Goal: Task Accomplishment & Management: Complete application form

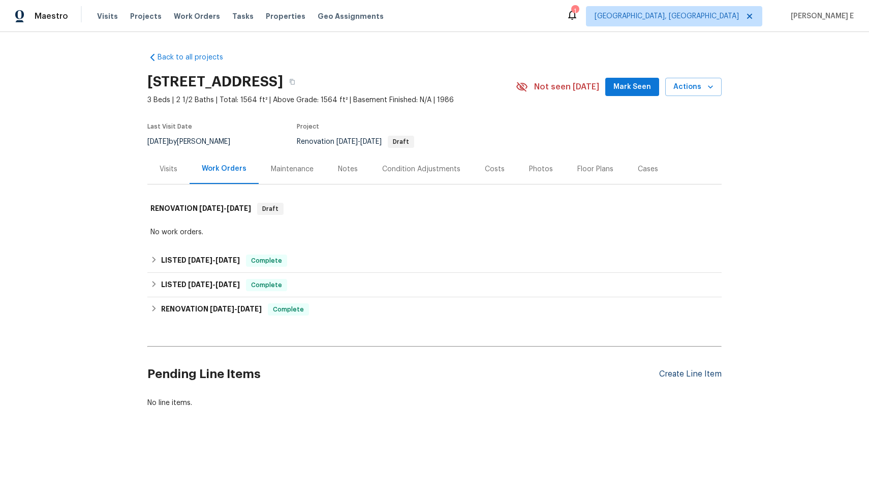
click at [703, 372] on div "Create Line Item" at bounding box center [690, 374] width 63 height 10
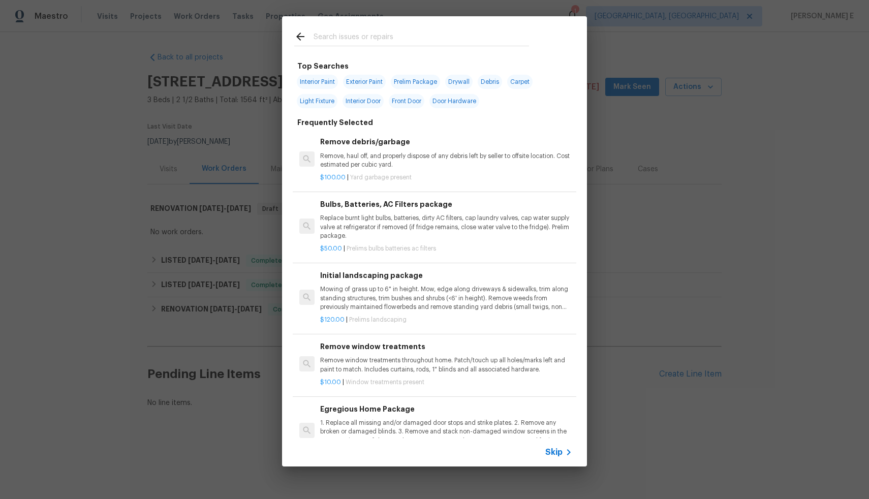
click at [569, 450] on icon at bounding box center [569, 452] width 12 height 12
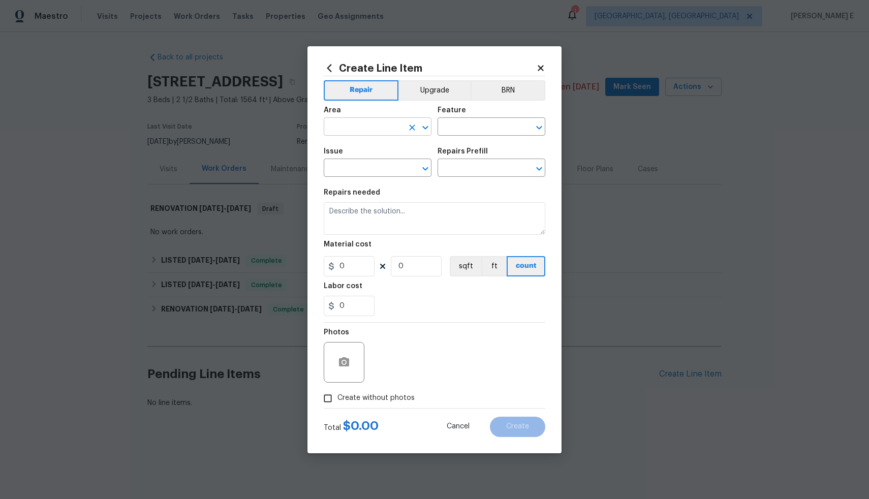
click at [380, 124] on input "text" at bounding box center [363, 128] width 79 height 16
click at [354, 165] on li "Exterior Overall" at bounding box center [378, 167] width 108 height 17
type input "Exterior Overall"
click at [488, 122] on input "text" at bounding box center [477, 128] width 79 height 16
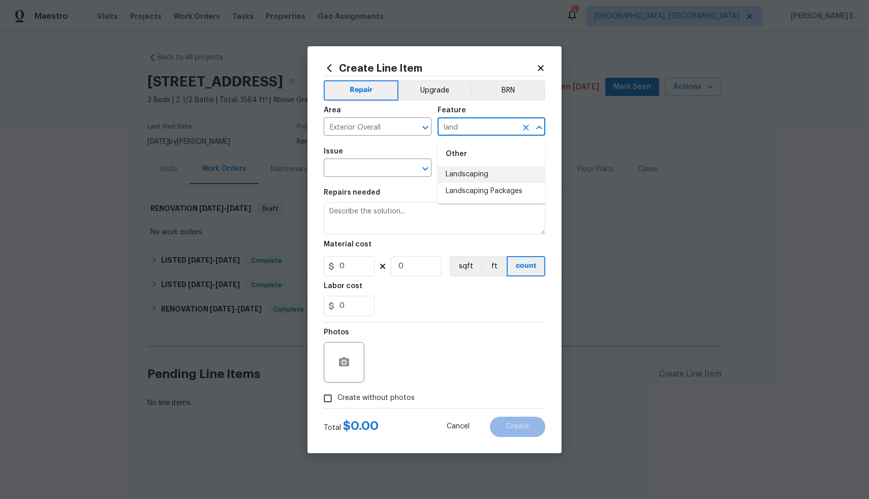
click at [503, 175] on li "Landscaping" at bounding box center [492, 174] width 108 height 17
type input "Landscaping"
click at [360, 172] on input "text" at bounding box center [363, 169] width 79 height 16
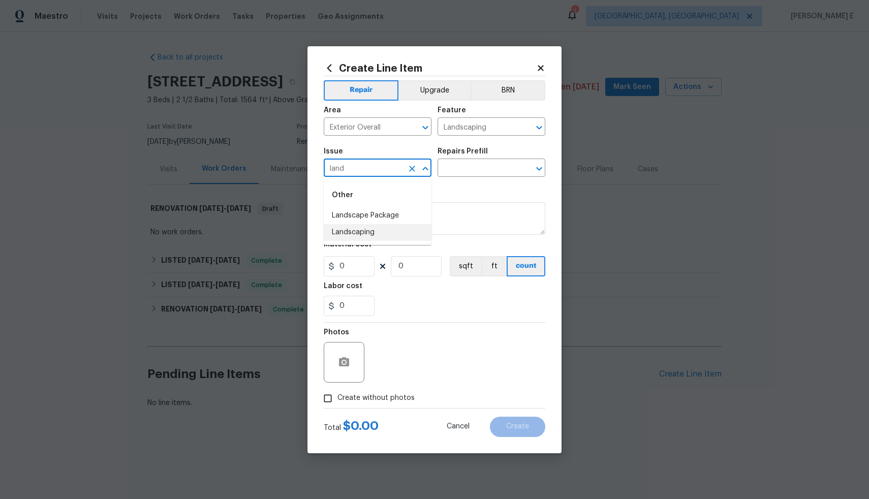
click at [383, 234] on li "Landscaping" at bounding box center [378, 232] width 108 height 17
type input "Landscaping"
click at [487, 174] on input "text" at bounding box center [477, 169] width 79 height 16
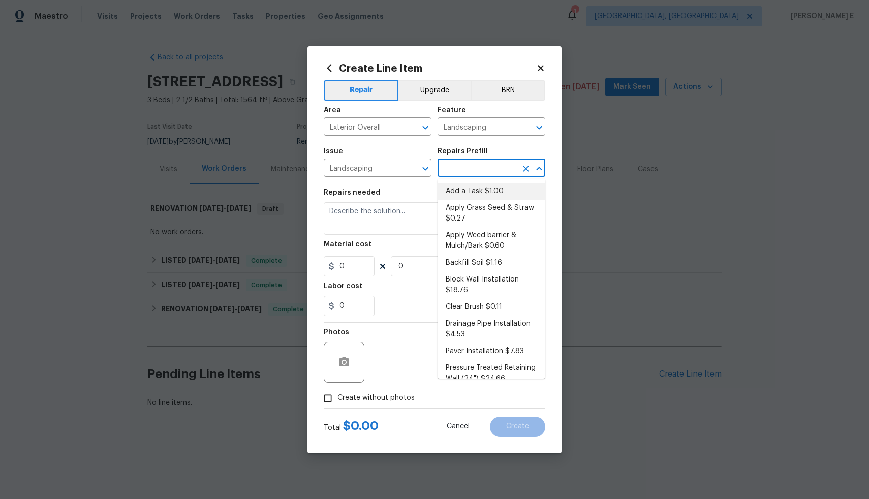
click at [483, 195] on li "Add a Task $1.00" at bounding box center [492, 191] width 108 height 17
type input "Add a Task $1.00"
type textarea "HPM to detail"
type input "1"
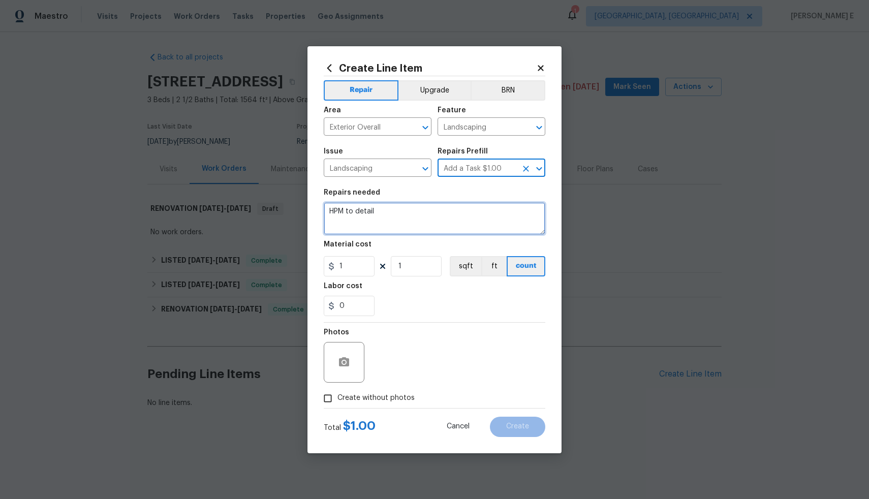
click at [451, 216] on textarea "HPM to detail" at bounding box center [435, 218] width 222 height 33
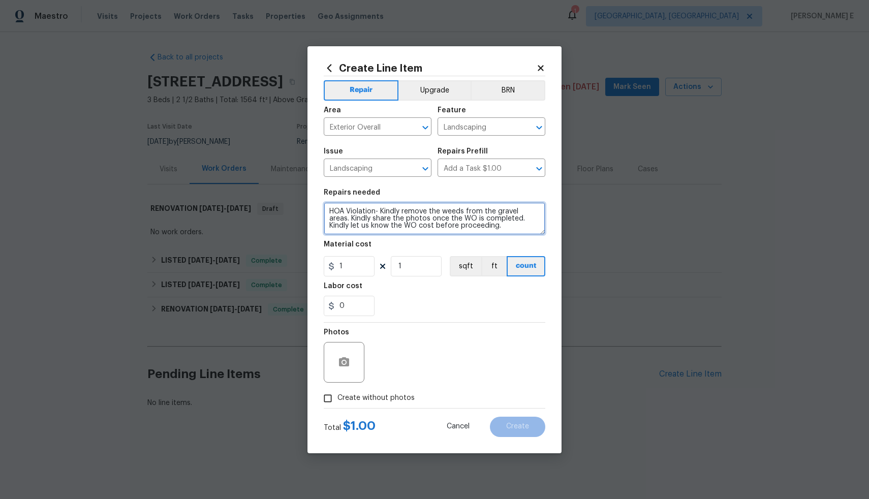
type textarea "HOA Violation- Kindly remove the weeds from the gravel areas. Kindly share the …"
click at [362, 266] on input "1" at bounding box center [349, 266] width 51 height 20
type input "75"
click at [345, 367] on icon "button" at bounding box center [344, 362] width 12 height 12
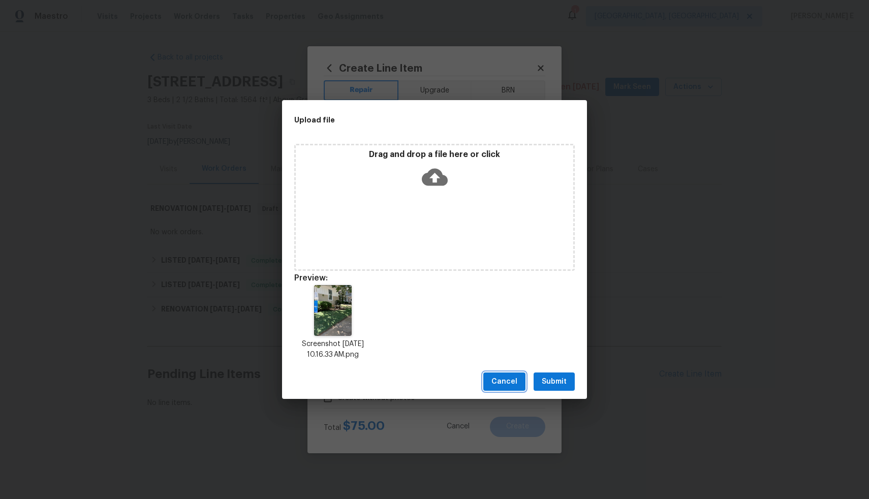
click at [494, 390] on button "Cancel" at bounding box center [504, 382] width 42 height 19
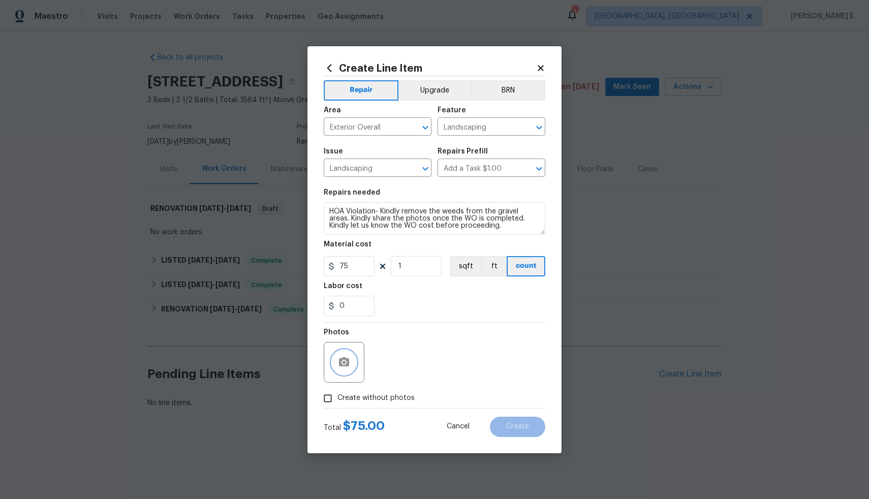
click at [345, 364] on icon "button" at bounding box center [344, 361] width 10 height 9
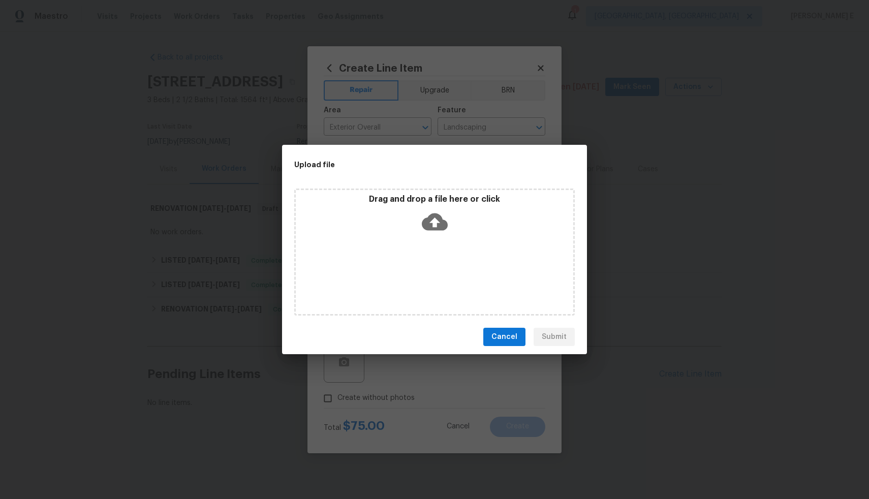
click at [432, 223] on icon at bounding box center [435, 221] width 26 height 17
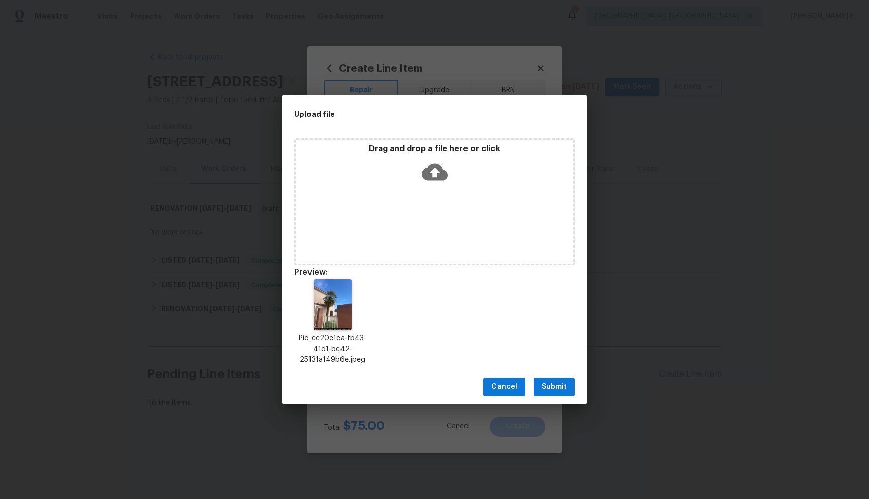
click at [556, 388] on span "Submit" at bounding box center [554, 387] width 25 height 13
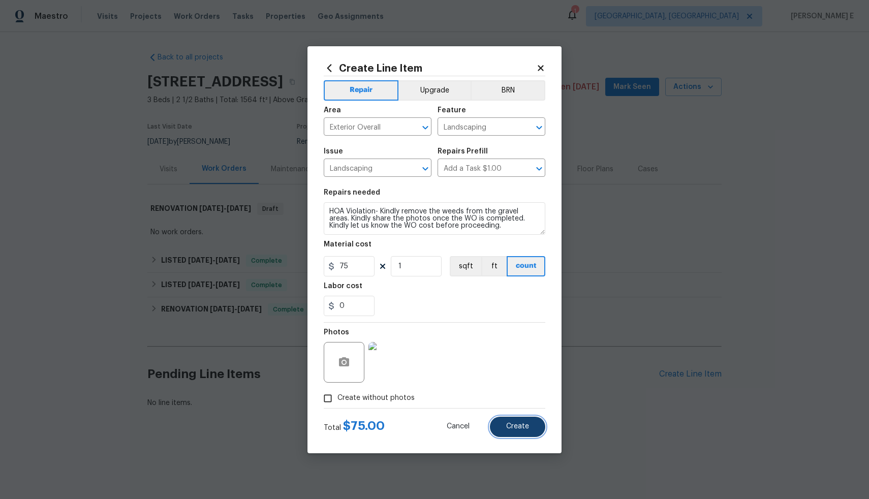
click at [532, 432] on button "Create" at bounding box center [517, 427] width 55 height 20
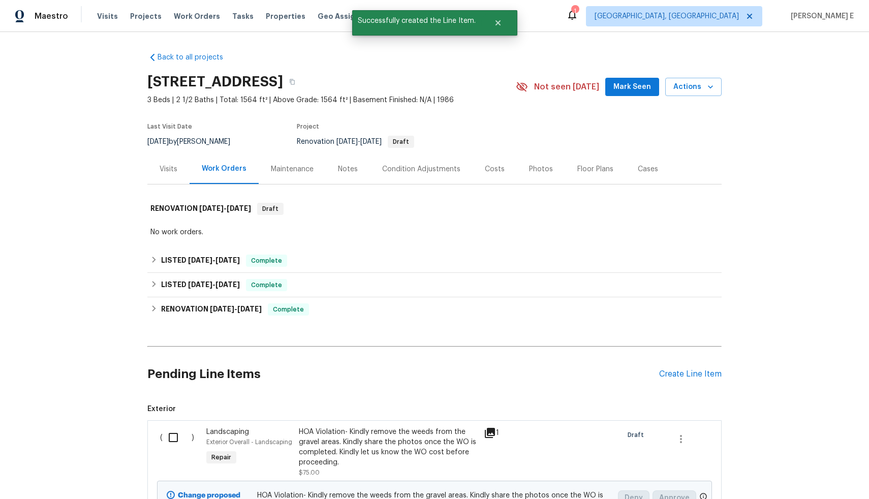
click at [172, 439] on input "checkbox" at bounding box center [177, 437] width 29 height 21
checkbox input "true"
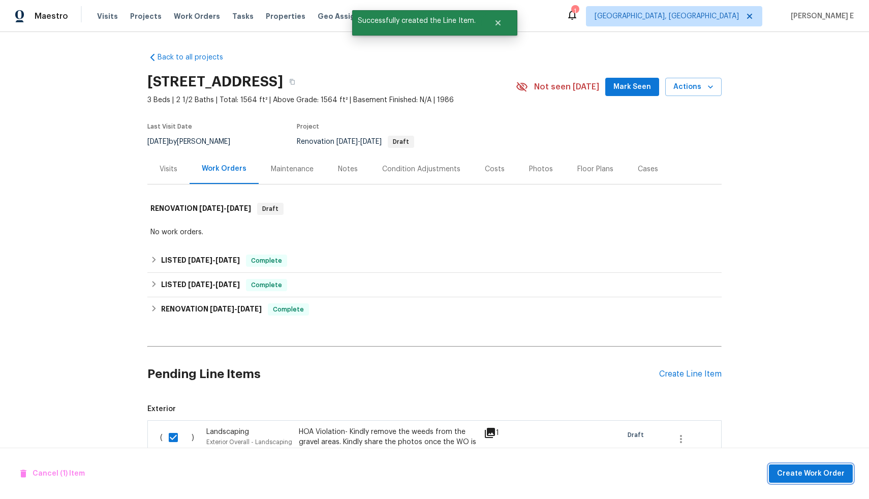
click at [777, 472] on button "Create Work Order" at bounding box center [811, 474] width 84 height 19
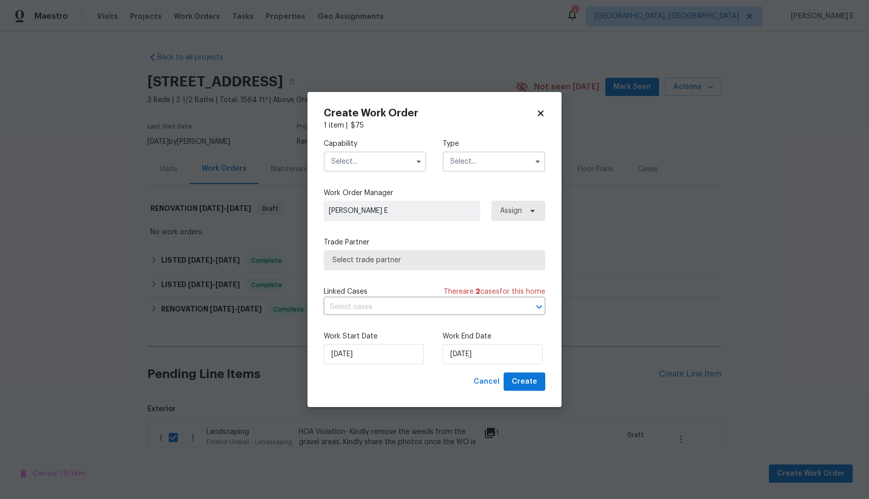
click at [367, 169] on input "text" at bounding box center [375, 161] width 103 height 20
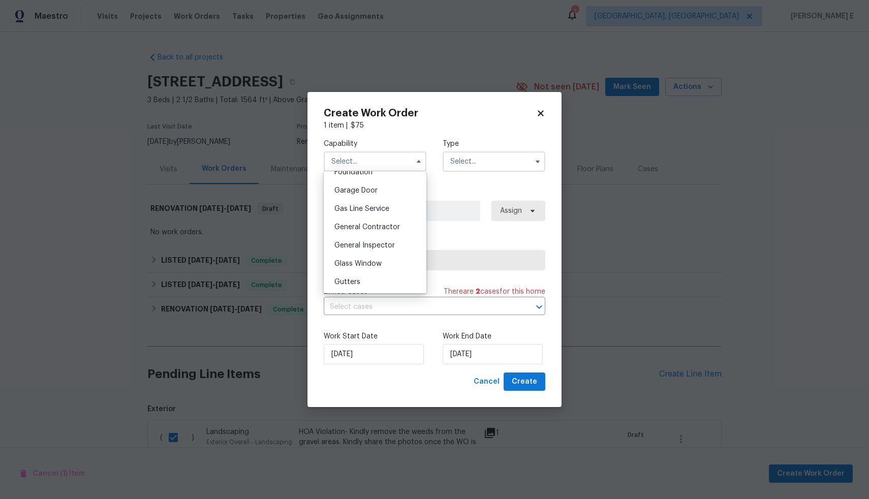
scroll to position [445, 0]
click at [375, 227] on span "General Contractor" at bounding box center [367, 223] width 66 height 7
type input "General Contractor"
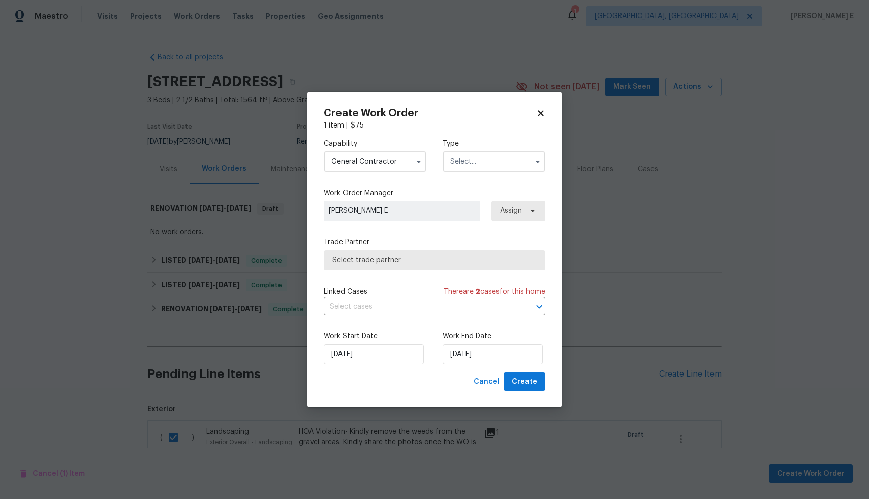
click at [506, 161] on input "text" at bounding box center [494, 161] width 103 height 20
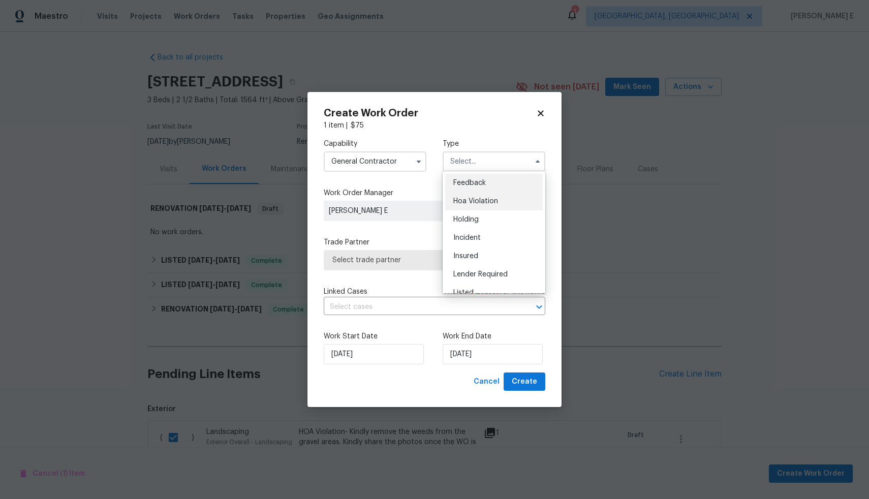
click at [500, 203] on div "Hoa Violation" at bounding box center [494, 201] width 98 height 18
type input "Hoa Violation"
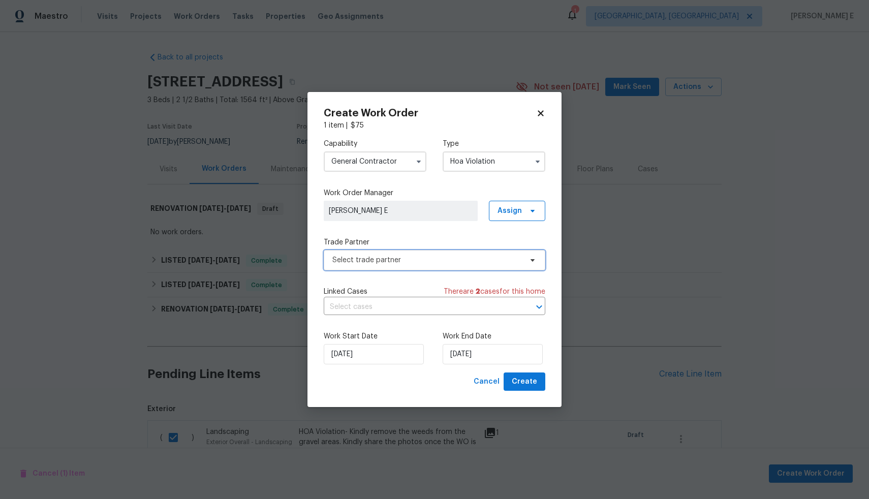
click at [420, 259] on span "Select trade partner" at bounding box center [427, 260] width 190 height 10
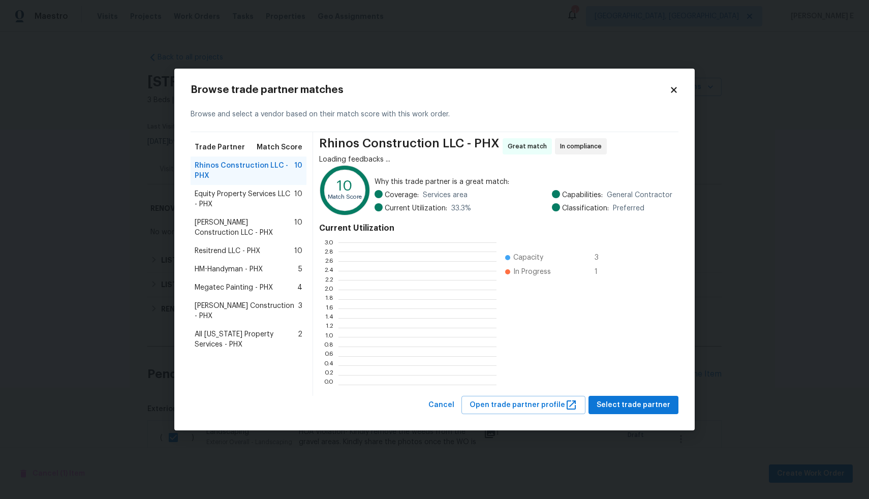
scroll to position [135, 150]
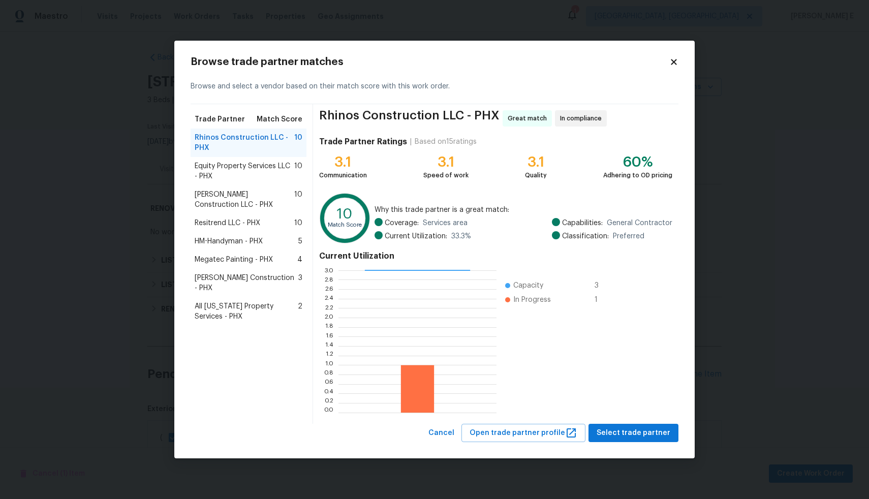
click at [231, 218] on span "Resitrend LLC - PHX" at bounding box center [228, 223] width 66 height 10
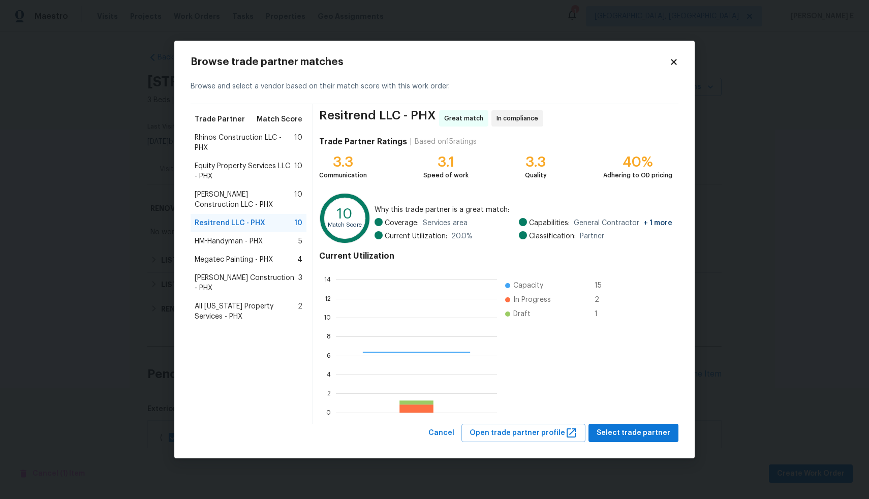
scroll to position [135, 153]
click at [624, 434] on span "Select trade partner" at bounding box center [634, 433] width 74 height 13
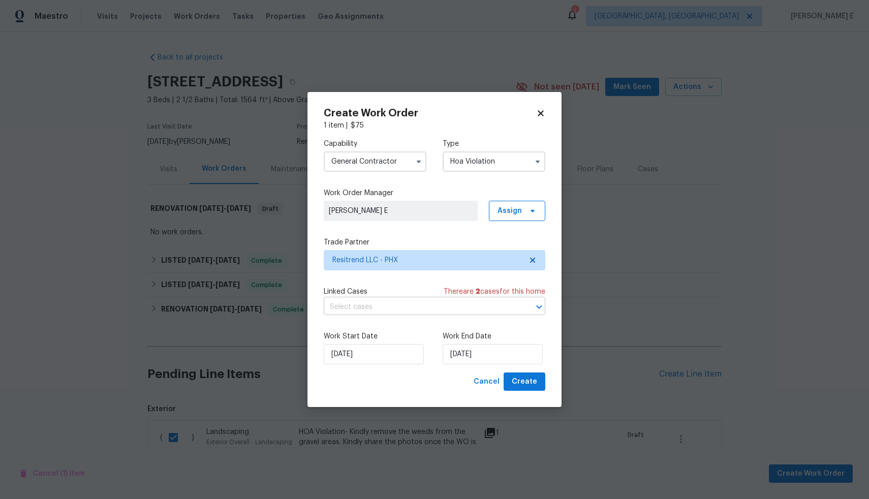
click at [456, 300] on input "text" at bounding box center [420, 307] width 193 height 16
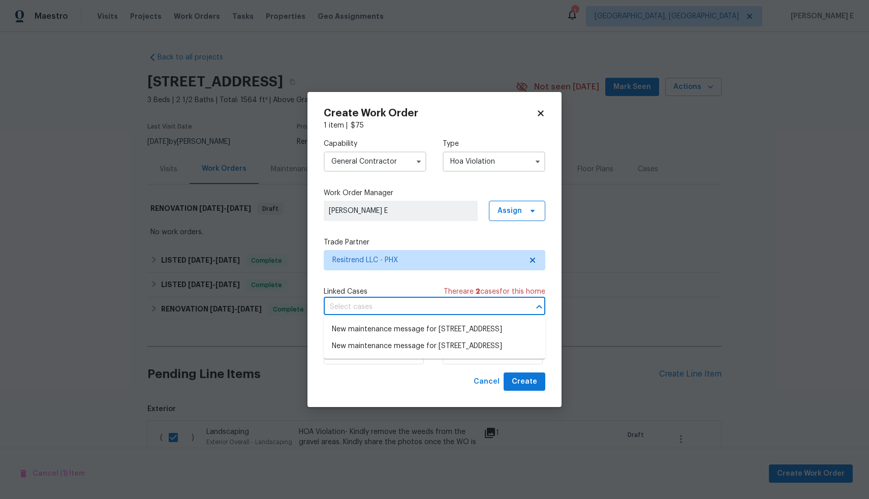
click at [420, 279] on div "Capability General Contractor Type Hoa Violation Work Order Manager Subham E As…" at bounding box center [435, 252] width 222 height 242
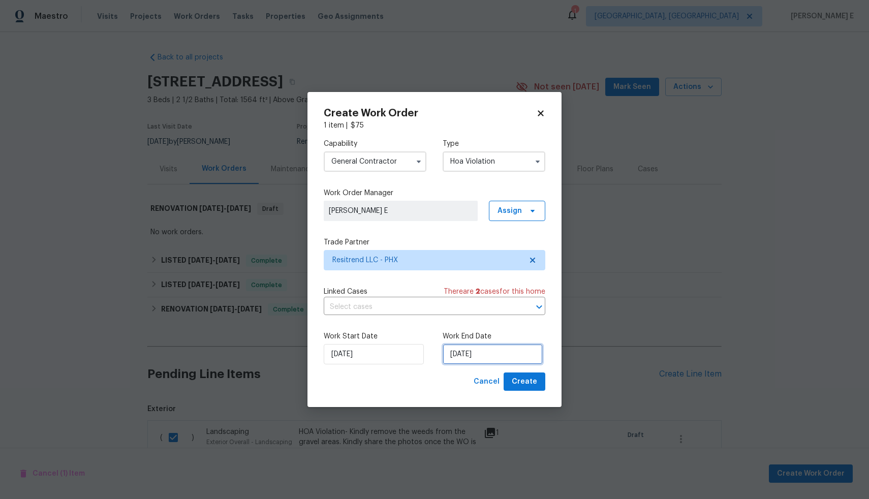
click at [479, 350] on input "27/08/2025" at bounding box center [493, 354] width 100 height 20
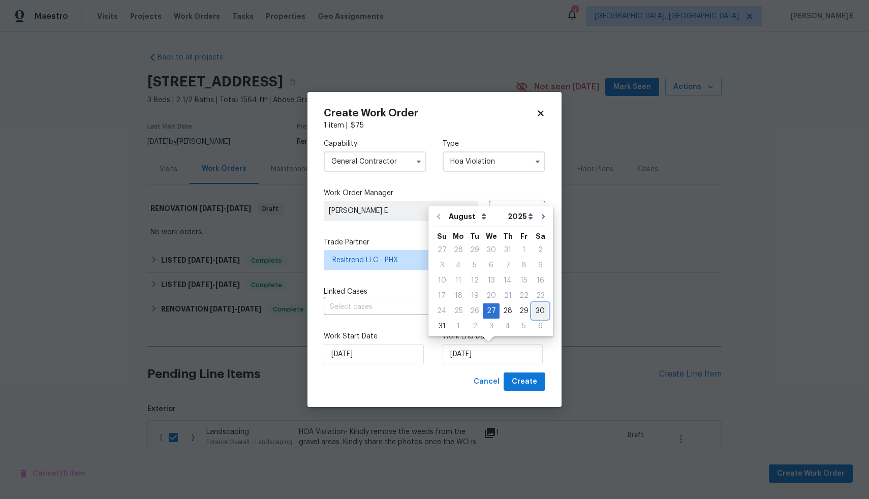
click at [542, 310] on div "30" at bounding box center [540, 311] width 16 height 14
type input "30/08/2025"
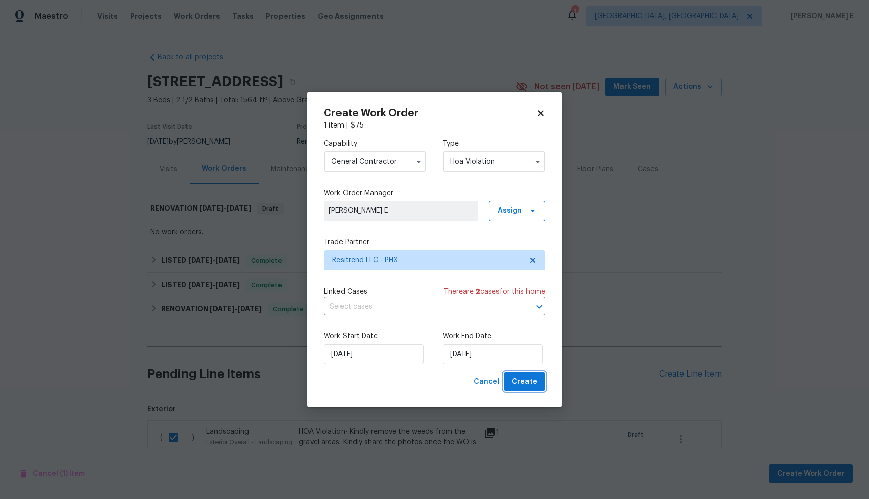
click at [527, 386] on span "Create" at bounding box center [524, 382] width 25 height 13
checkbox input "false"
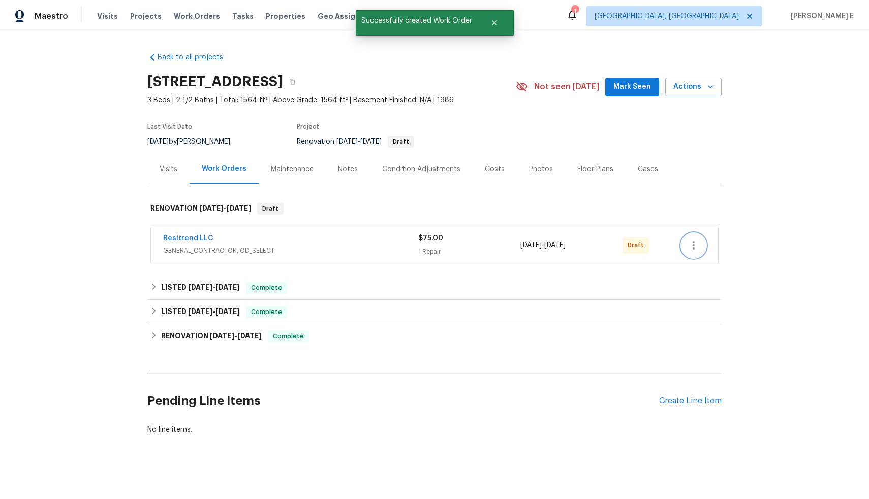
click at [695, 250] on icon "button" at bounding box center [694, 245] width 12 height 12
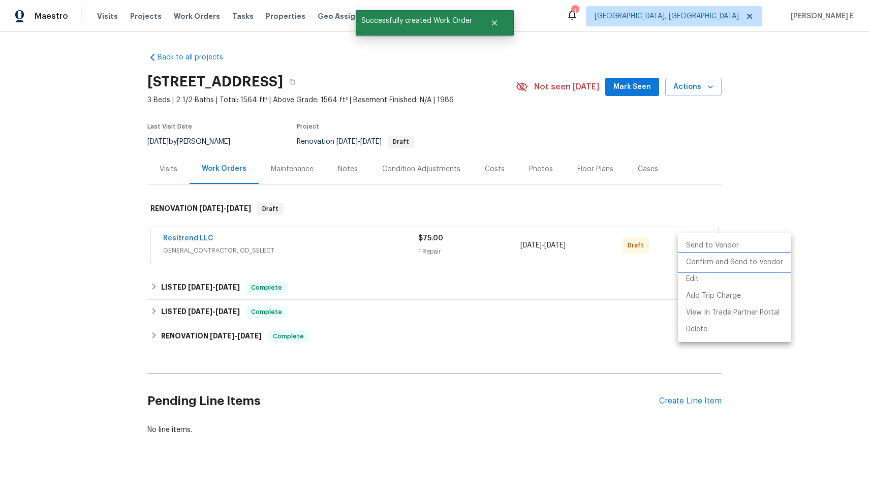
click at [704, 268] on li "Confirm and Send to Vendor" at bounding box center [734, 262] width 113 height 17
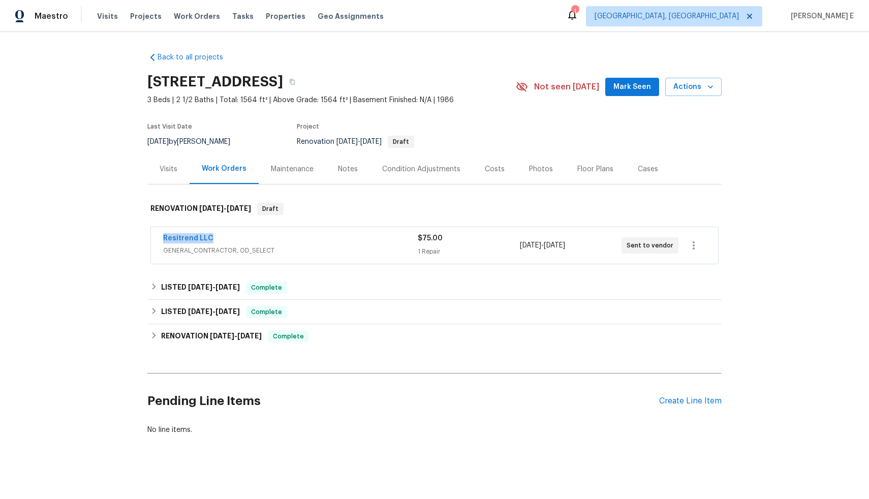
drag, startPoint x: 210, startPoint y: 238, endPoint x: 156, endPoint y: 237, distance: 54.4
click at [156, 237] on div "Resitrend LLC GENERAL_CONTRACTOR, OD_SELECT $75.00 1 Repair [DATE] - [DATE] Sen…" at bounding box center [434, 245] width 567 height 37
copy link "Resitrend LLC"
